Goal: Information Seeking & Learning: Find specific fact

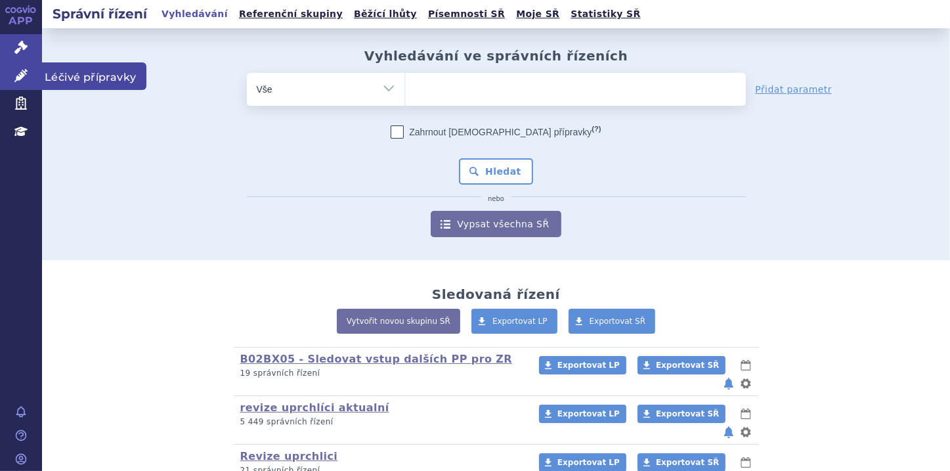
click at [24, 70] on icon at bounding box center [20, 75] width 13 height 13
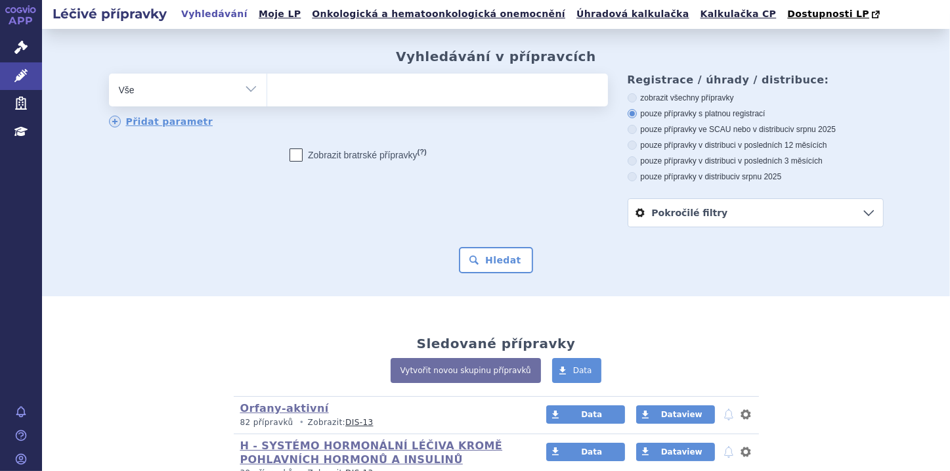
click at [244, 87] on select "Vše Přípravek/SUKL kód MAH VPOIS ATC/Aktivní látka Léková forma Síla" at bounding box center [188, 89] width 158 height 30
click at [286, 85] on ul at bounding box center [437, 88] width 341 height 28
click at [267, 85] on select at bounding box center [266, 89] width 1 height 33
paste input "0280502"
type input "0280502"
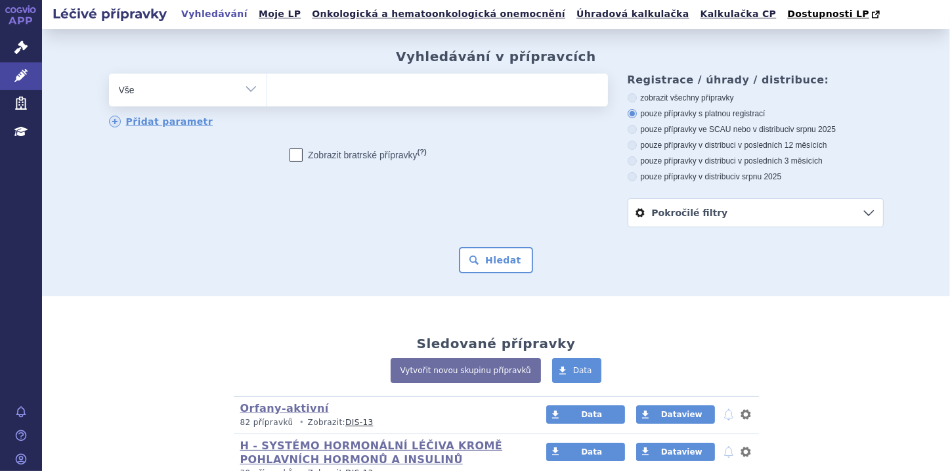
select select "0280502"
click at [476, 260] on button "Hledat" at bounding box center [496, 260] width 74 height 26
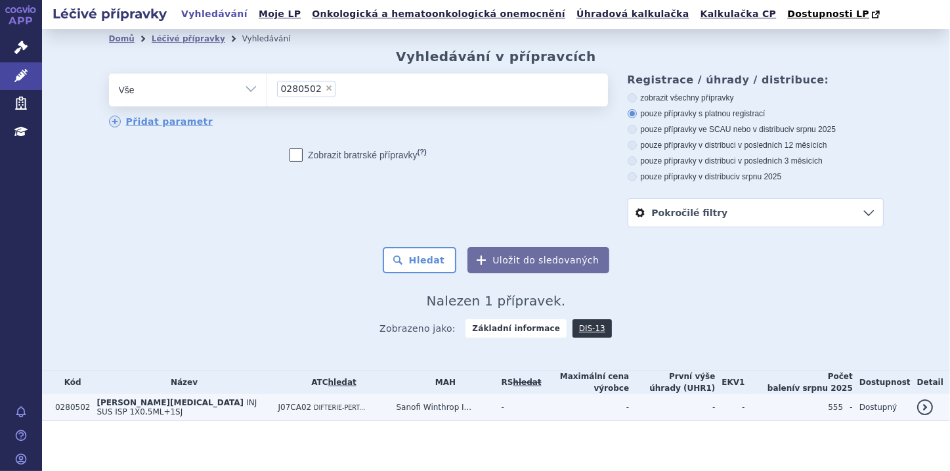
click at [79, 400] on td "0280502" at bounding box center [69, 407] width 41 height 27
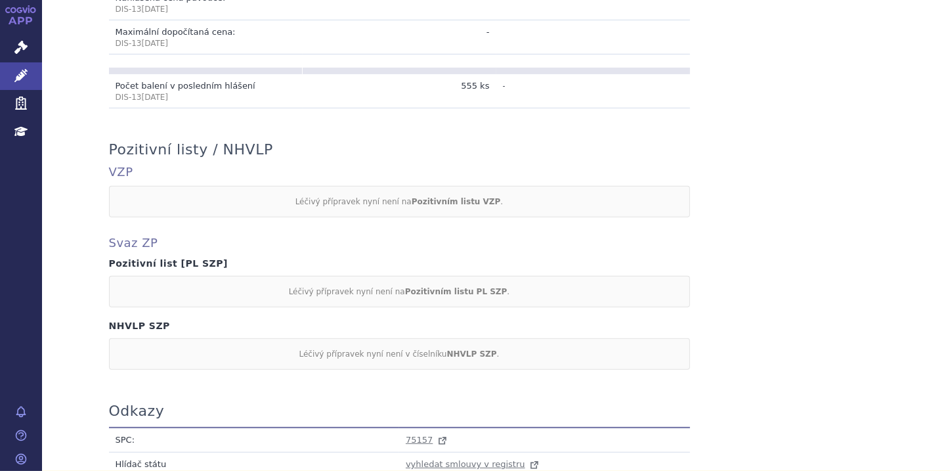
scroll to position [525, 0]
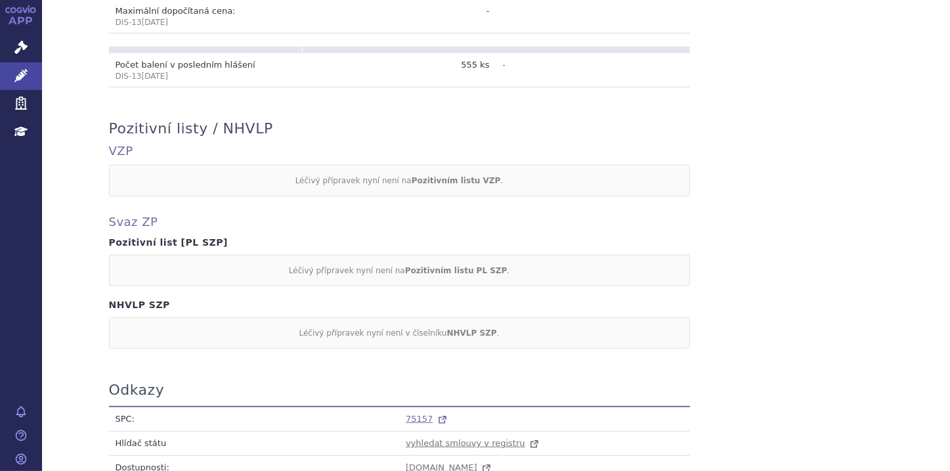
click at [415, 414] on span "75157" at bounding box center [419, 419] width 27 height 10
click at [412, 414] on span "75157" at bounding box center [419, 419] width 27 height 10
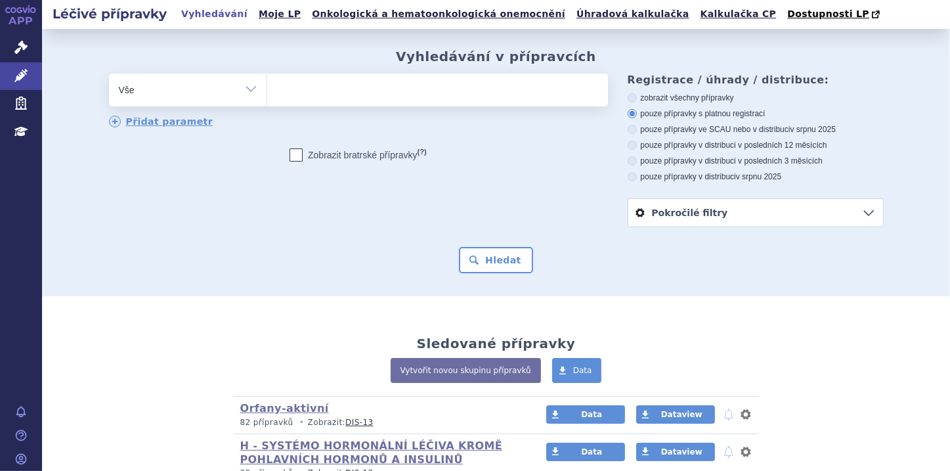
click at [287, 89] on ul at bounding box center [437, 88] width 341 height 28
click at [267, 89] on select at bounding box center [266, 89] width 1 height 33
paste input "0244242"
type input "0244242"
select select "0244242"
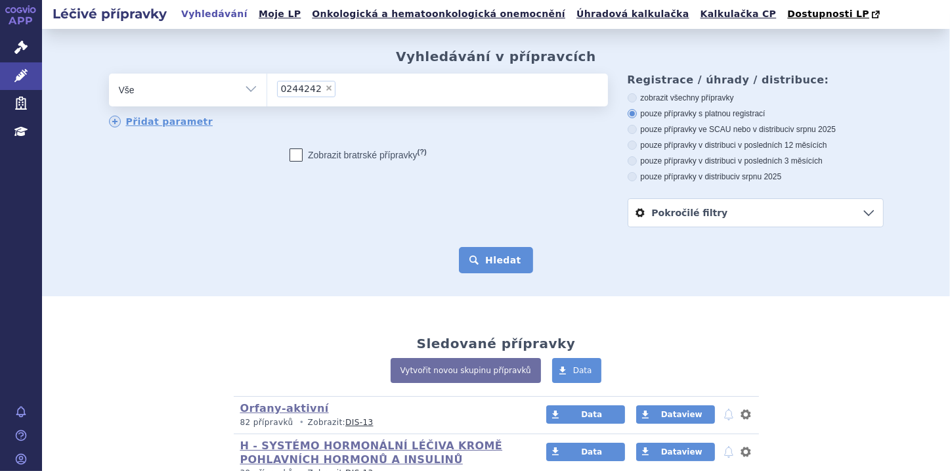
click at [483, 254] on button "Hledat" at bounding box center [496, 260] width 74 height 26
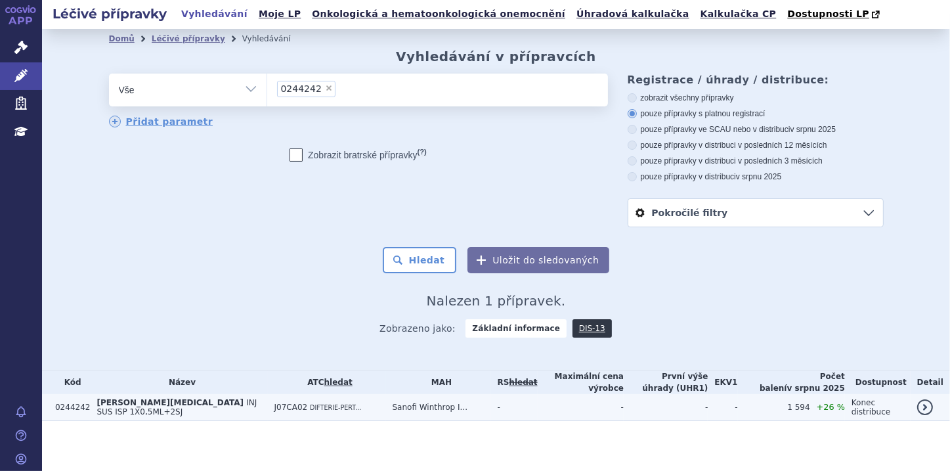
click at [200, 400] on span "INJ SUS ISP 1X0,5ML+2SJ" at bounding box center [176, 407] width 160 height 18
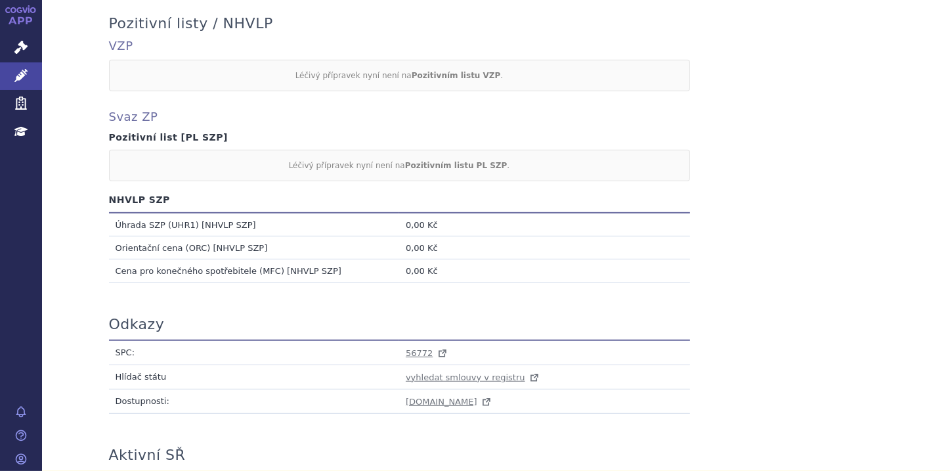
scroll to position [683, 0]
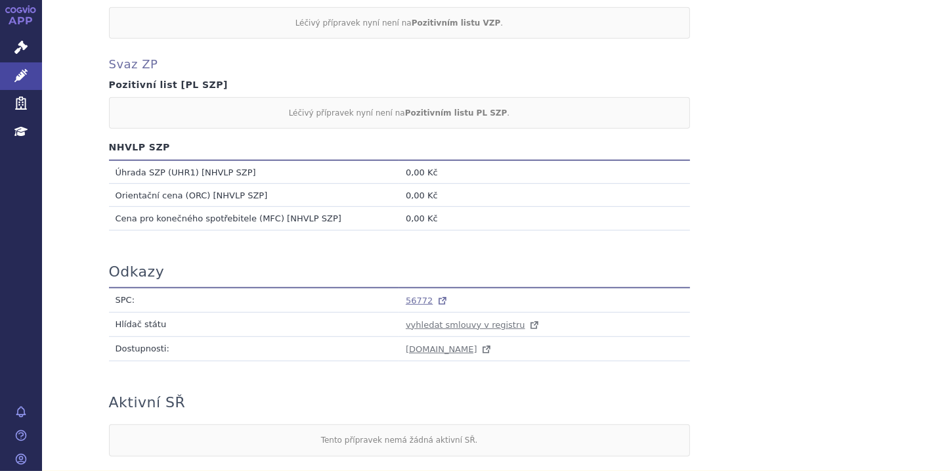
click at [419, 295] on span "56772" at bounding box center [419, 300] width 27 height 10
